Goal: Information Seeking & Learning: Learn about a topic

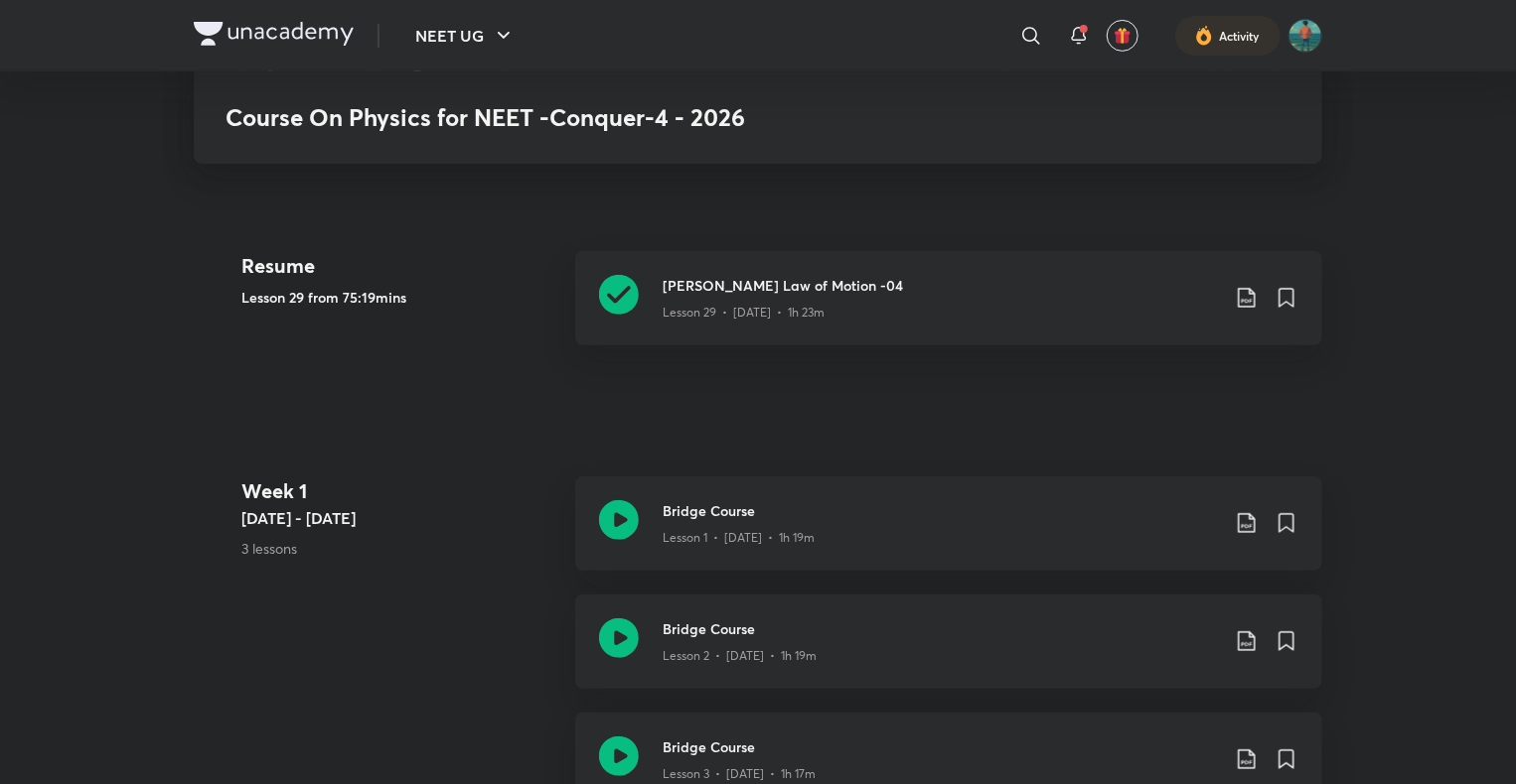
scroll to position [417, 0]
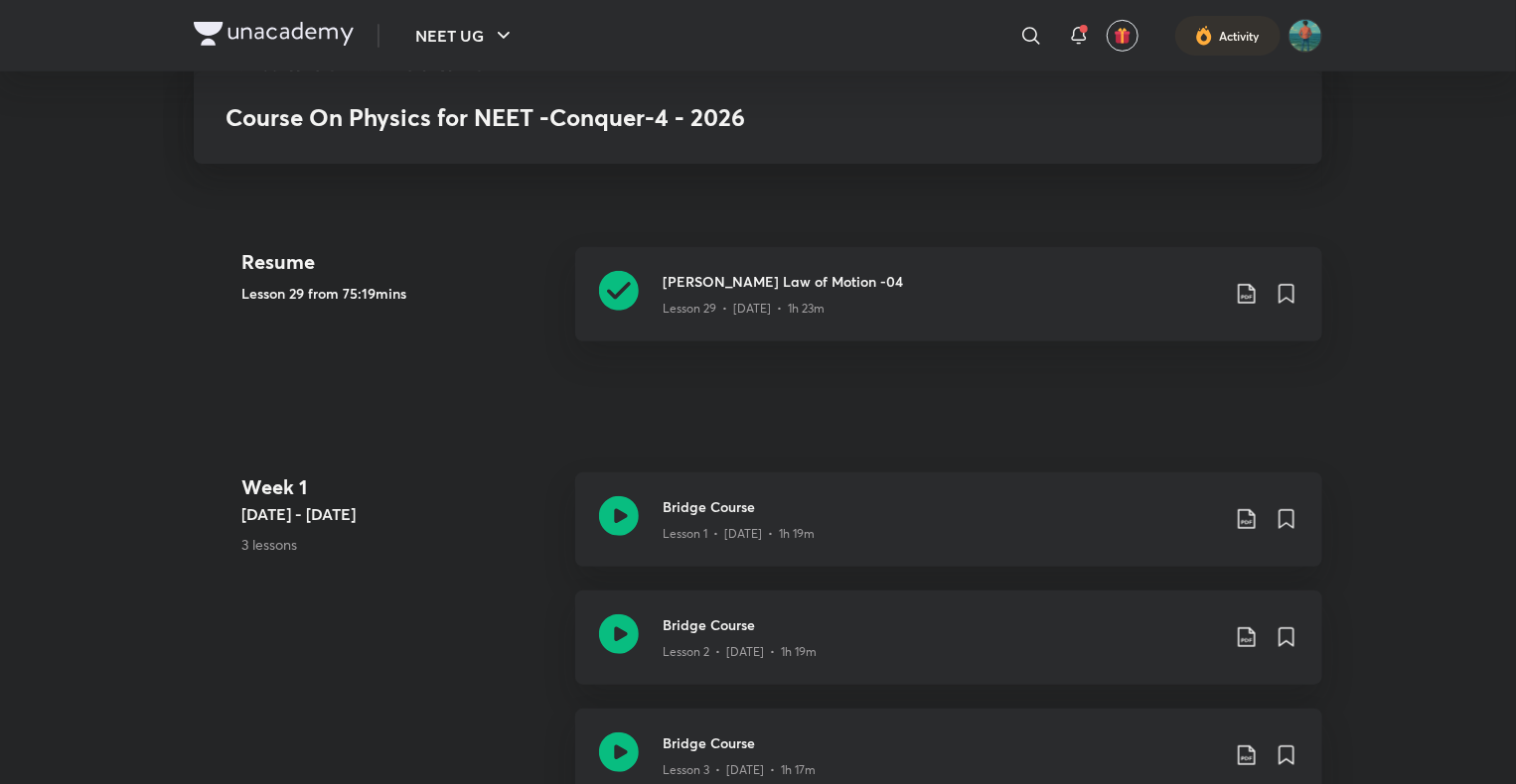
click at [213, 29] on img at bounding box center [274, 34] width 160 height 24
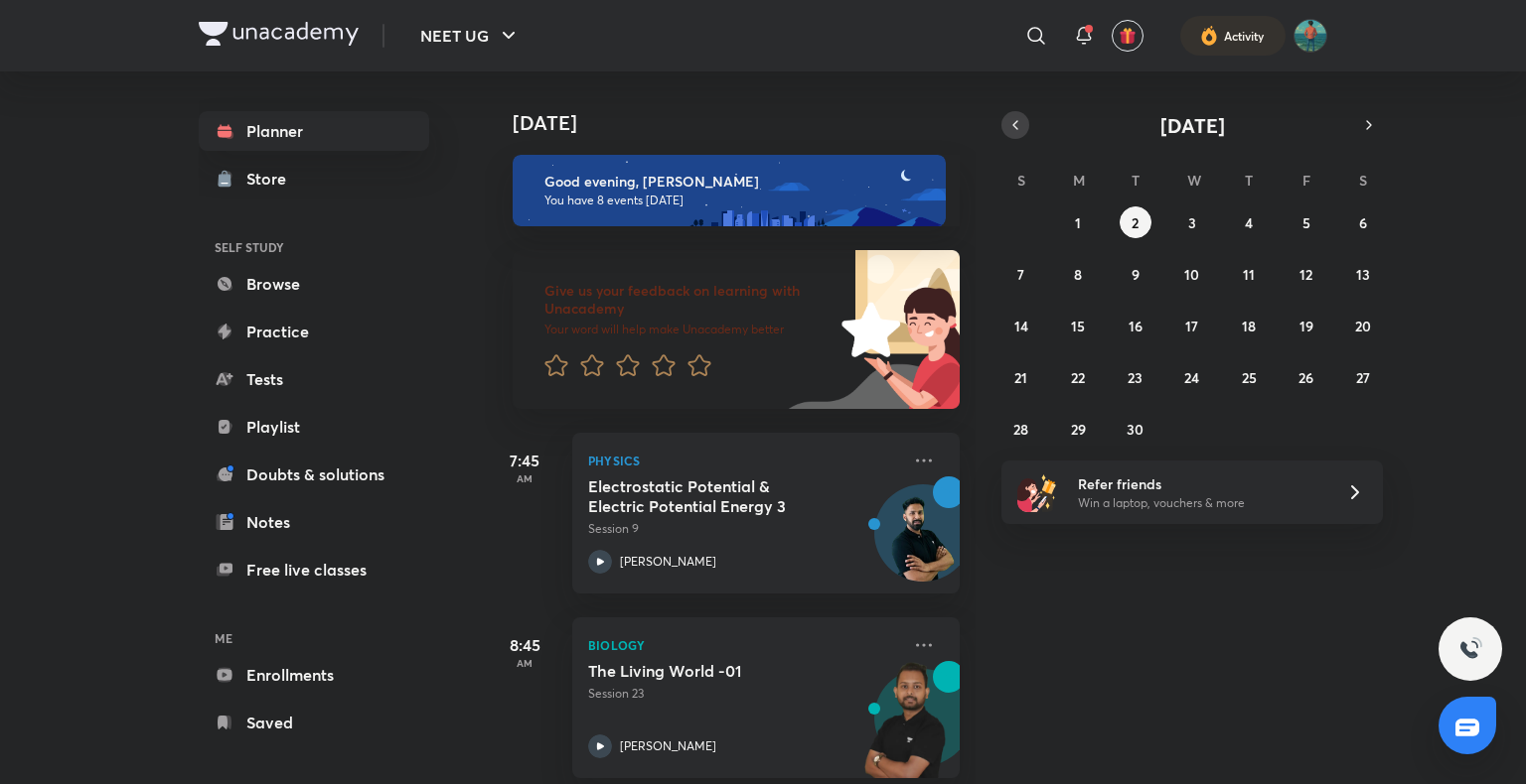
click at [1016, 129] on icon "button" at bounding box center [1015, 125] width 16 height 18
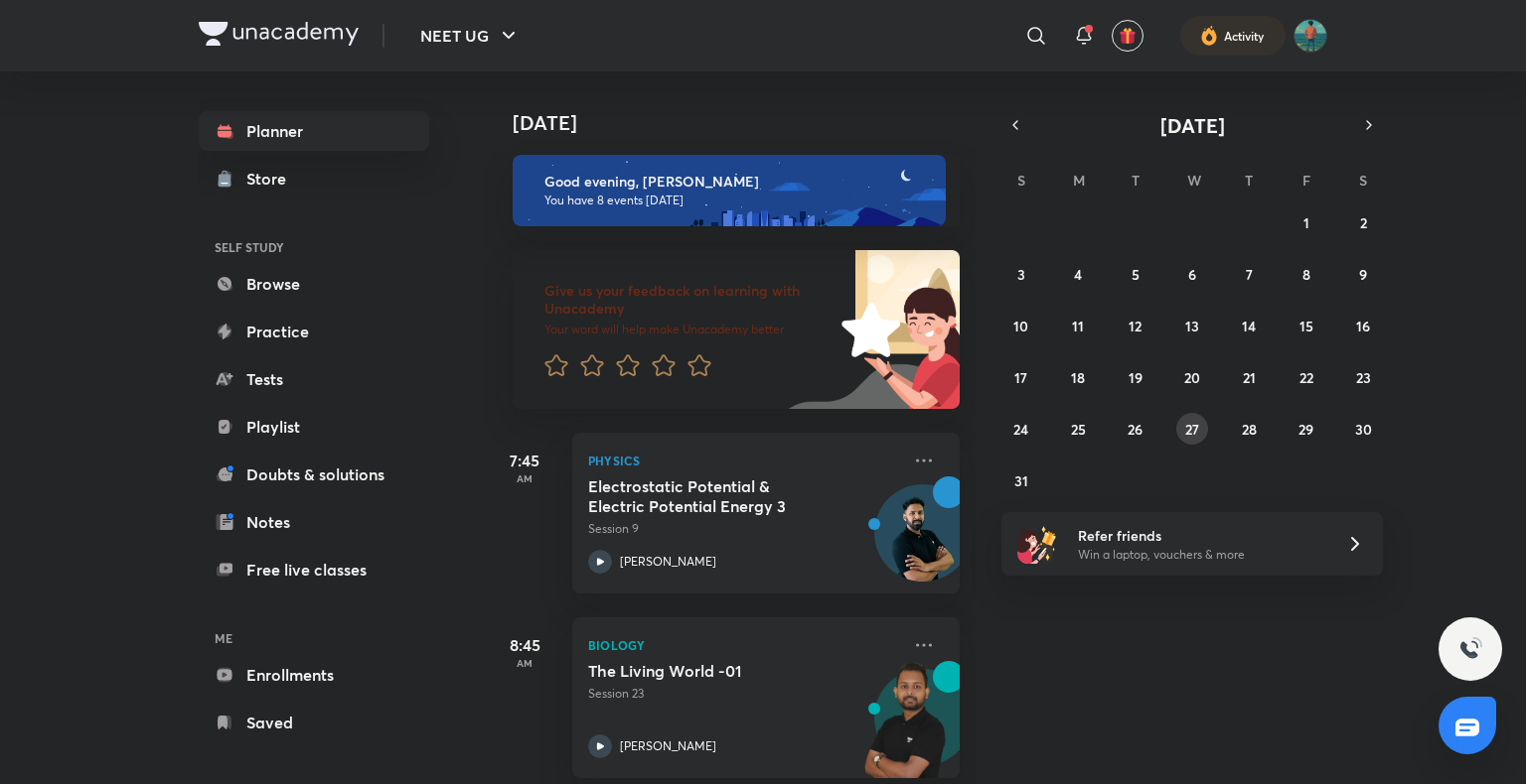
click at [1187, 436] on abbr "27" at bounding box center [1192, 429] width 14 height 19
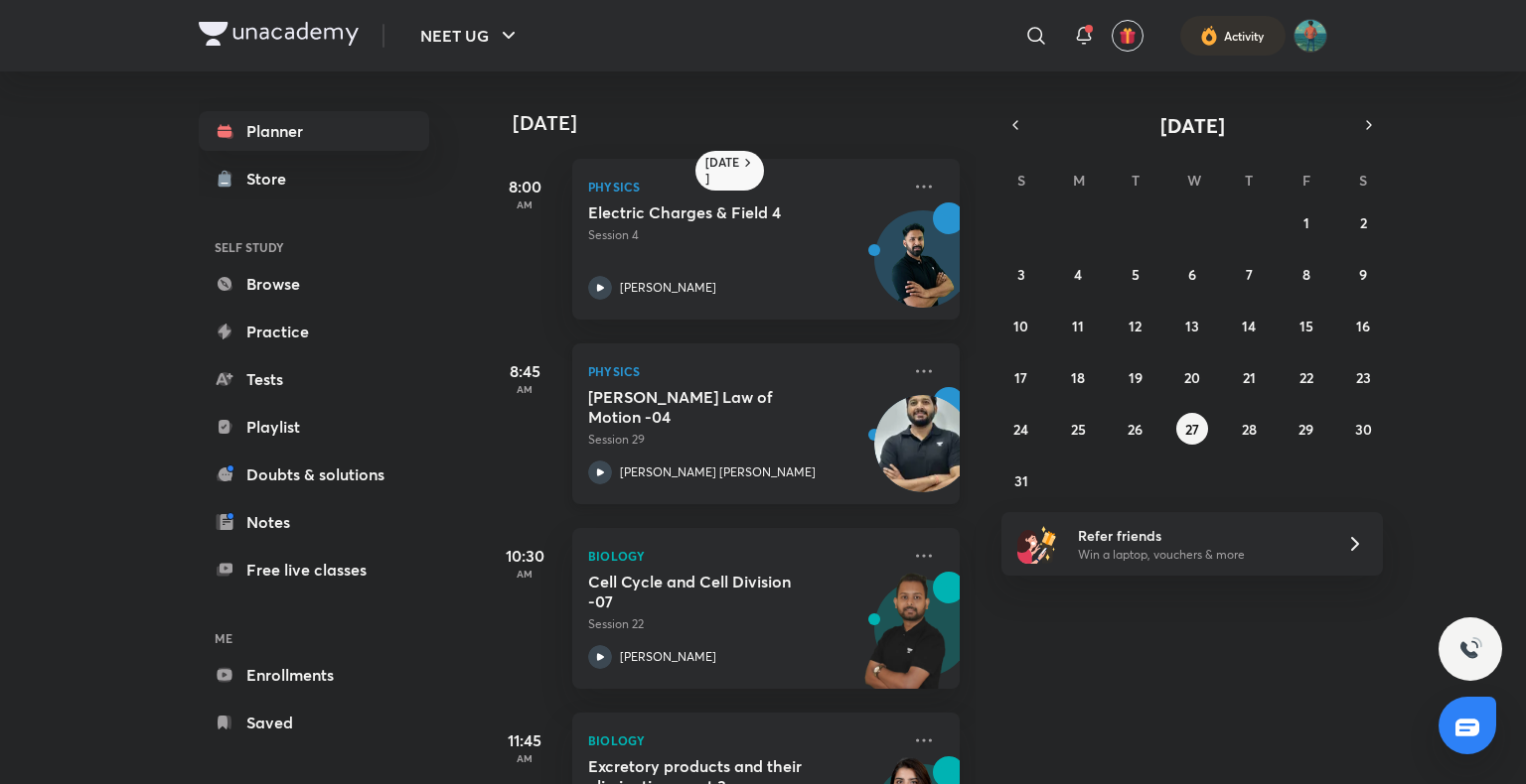
click at [610, 473] on icon at bounding box center [601, 472] width 24 height 24
click at [1248, 416] on button "28" at bounding box center [1249, 429] width 32 height 32
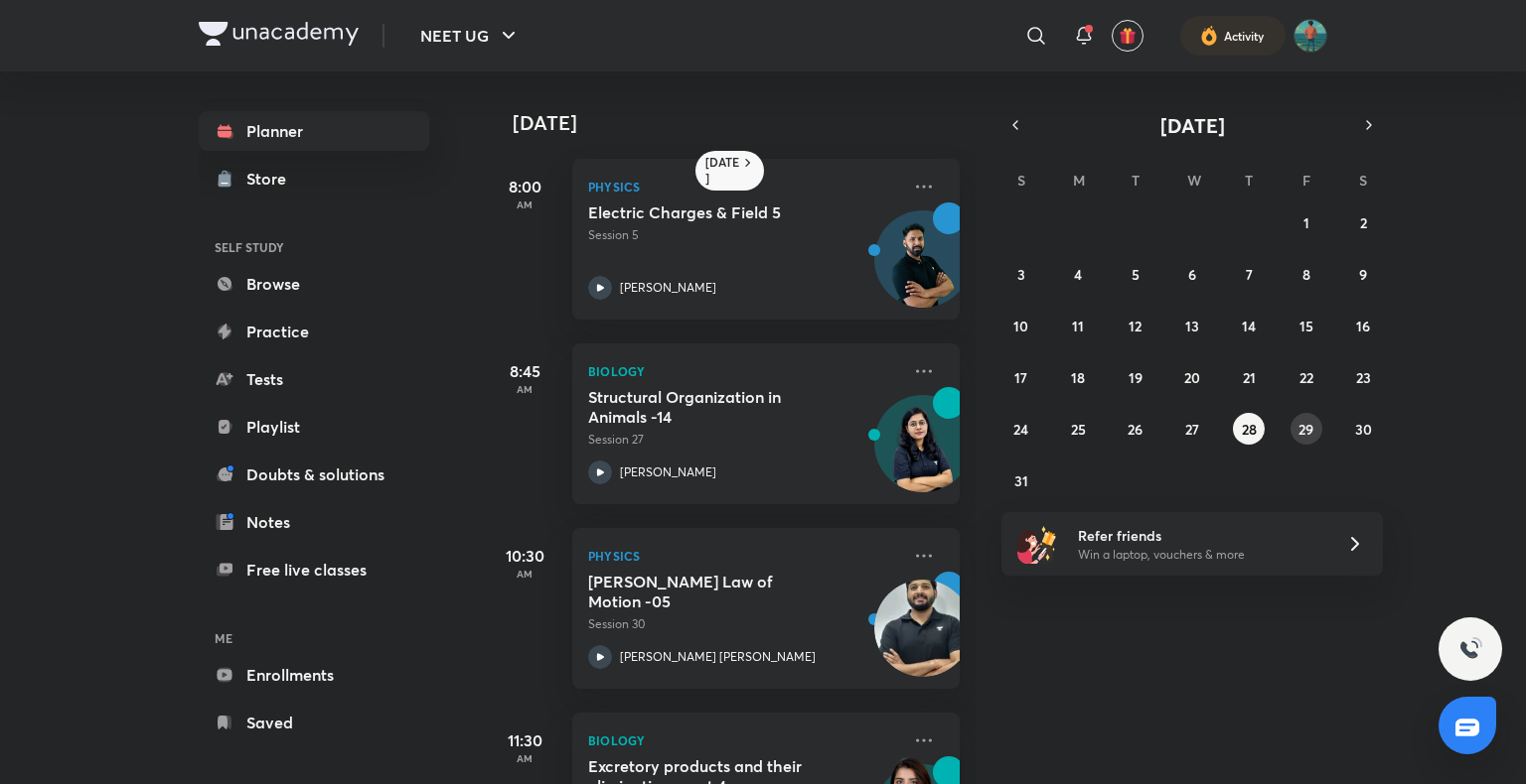
click at [1311, 439] on button "29" at bounding box center [1306, 429] width 32 height 32
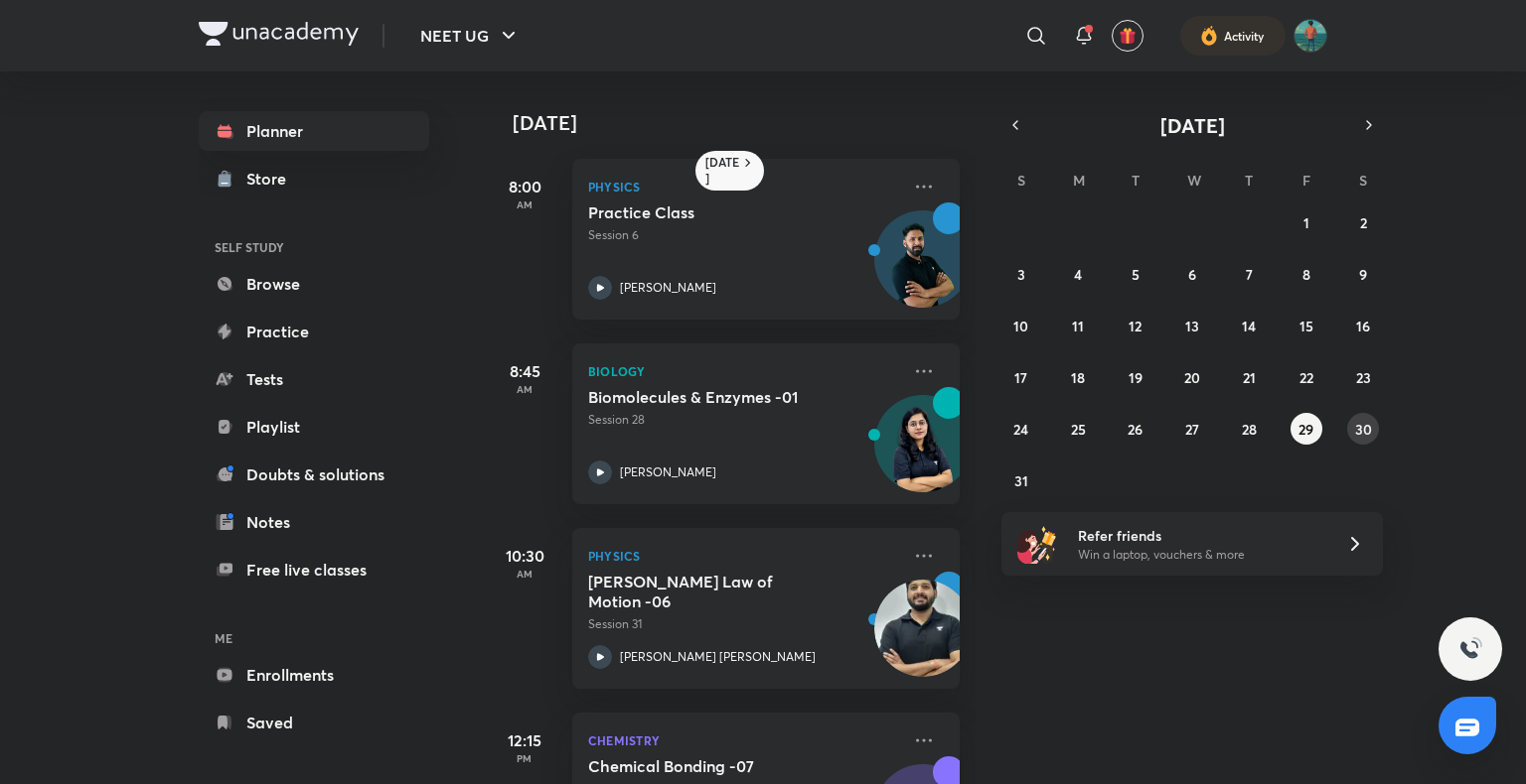
click at [1356, 430] on abbr "30" at bounding box center [1363, 429] width 17 height 19
